Goal: Information Seeking & Learning: Check status

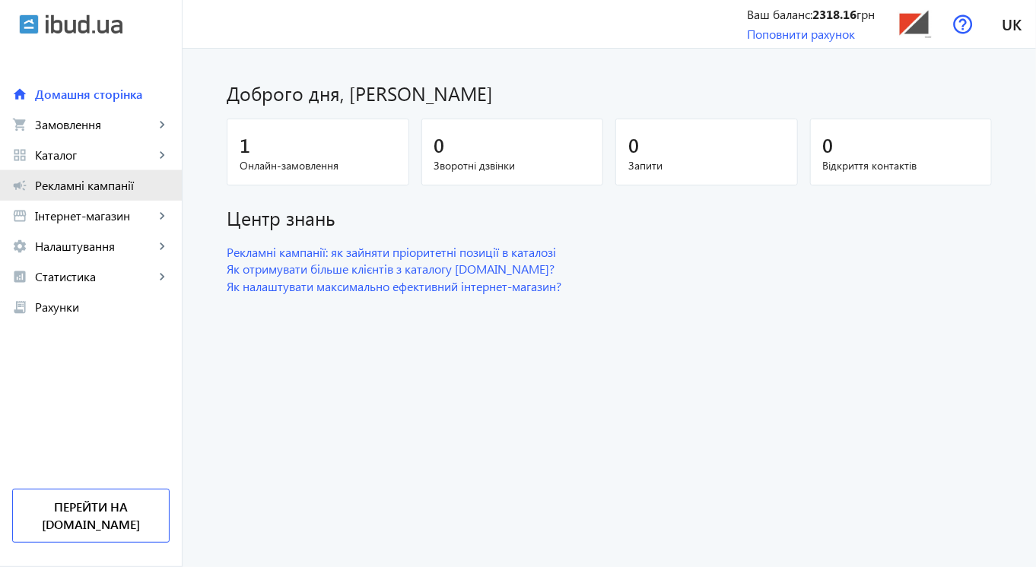
click at [68, 186] on span "Рекламні кампанії" at bounding box center [102, 185] width 135 height 15
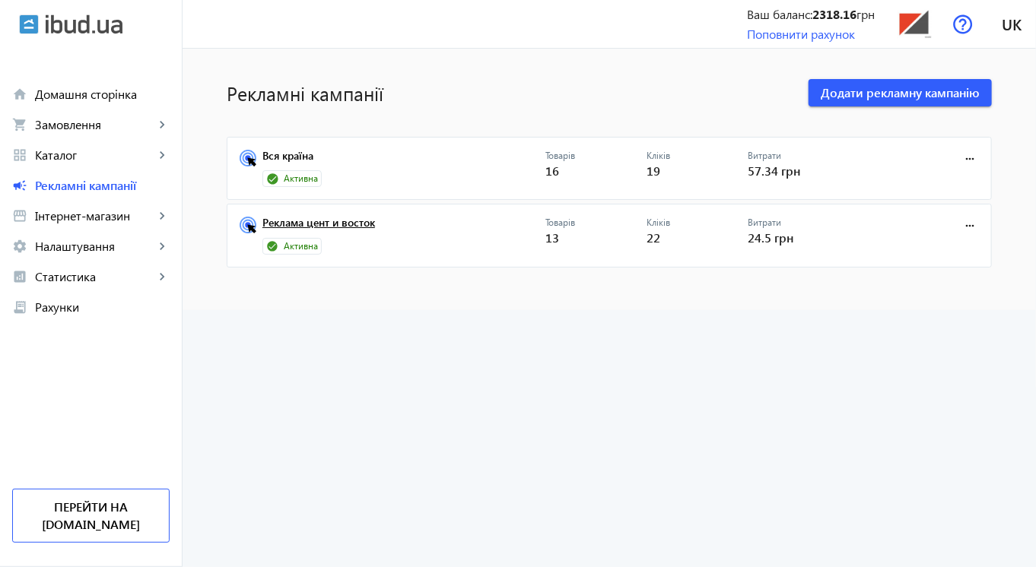
click at [395, 227] on link "Реклама цент и восток" at bounding box center [403, 227] width 283 height 21
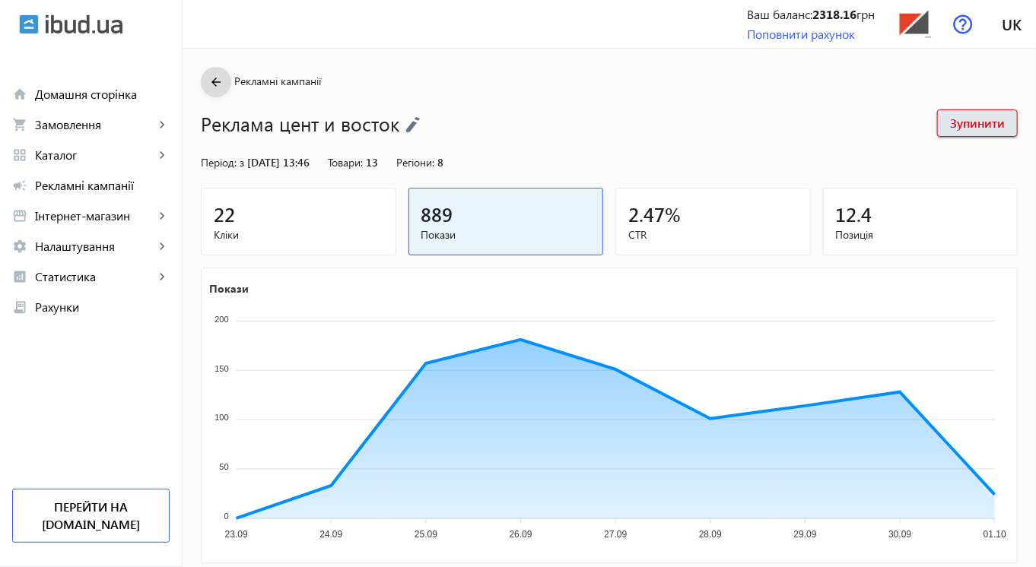
click at [207, 78] on mat-icon "arrow_back" at bounding box center [216, 82] width 19 height 19
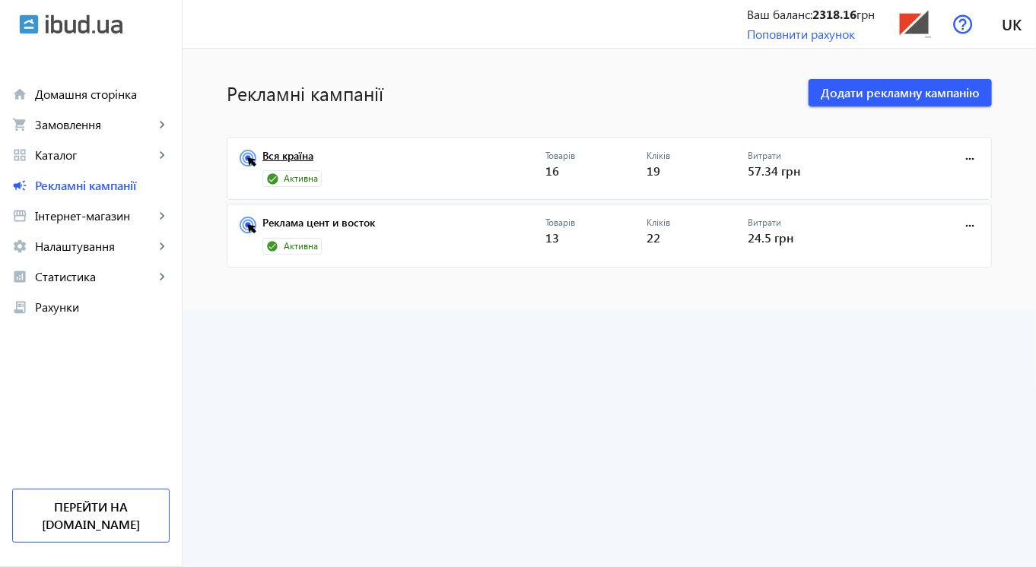
click at [316, 153] on link "Вся країна" at bounding box center [403, 160] width 283 height 21
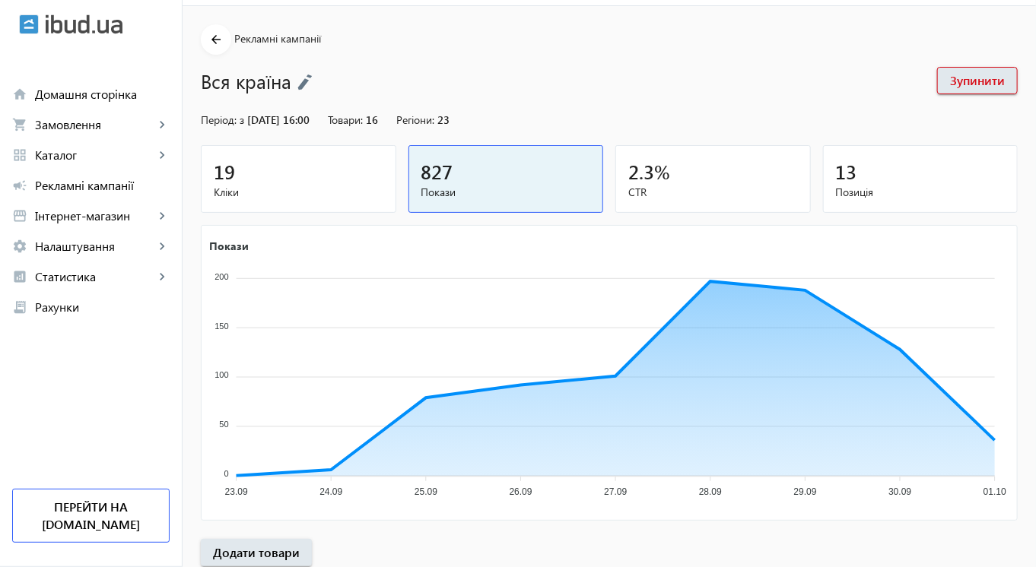
scroll to position [17, 0]
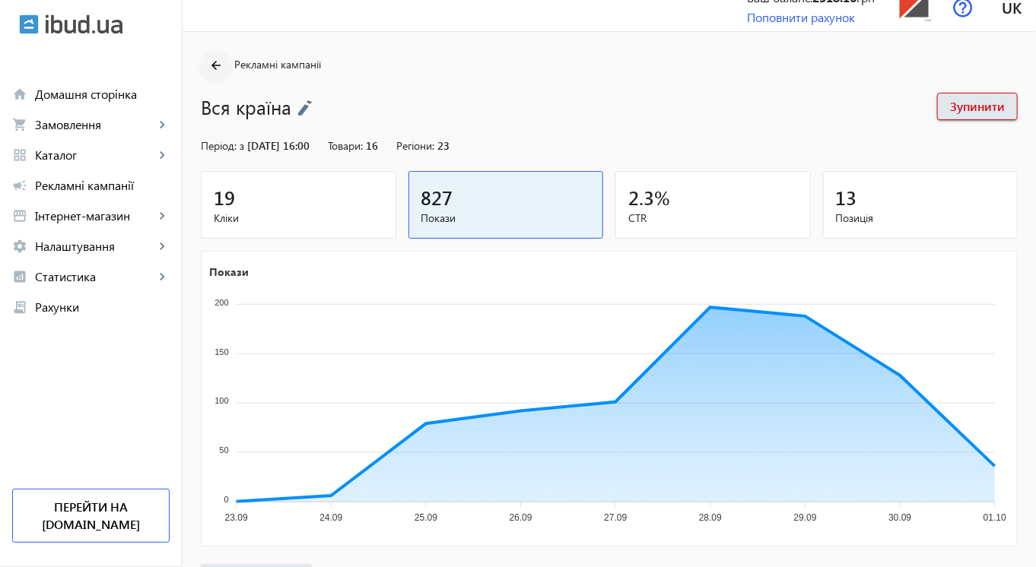
click at [207, 65] on mat-icon "arrow_back" at bounding box center [216, 65] width 19 height 19
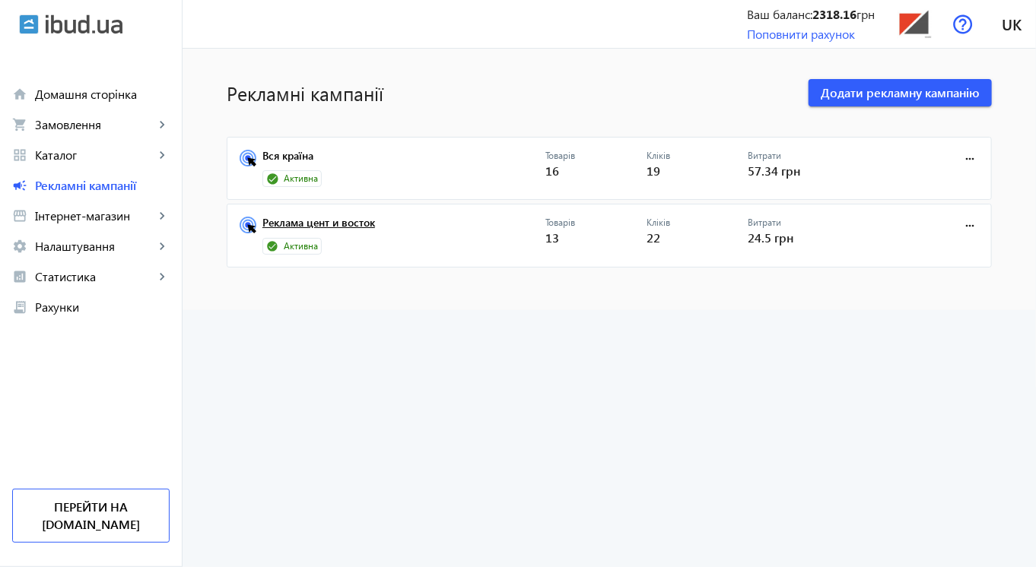
click at [331, 224] on link "Реклама цент и восток" at bounding box center [403, 227] width 283 height 21
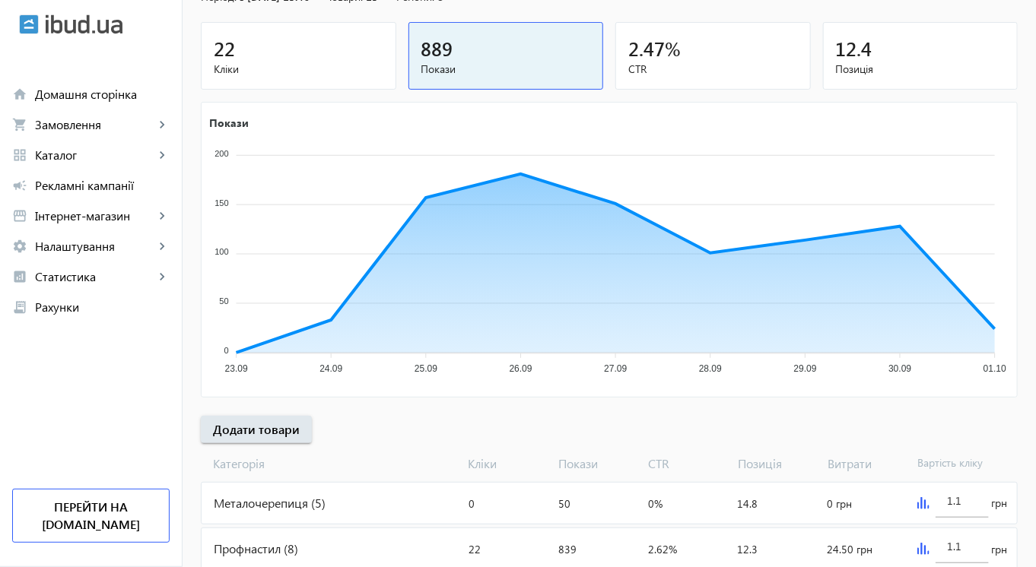
scroll to position [213, 0]
